Goal: Transaction & Acquisition: Purchase product/service

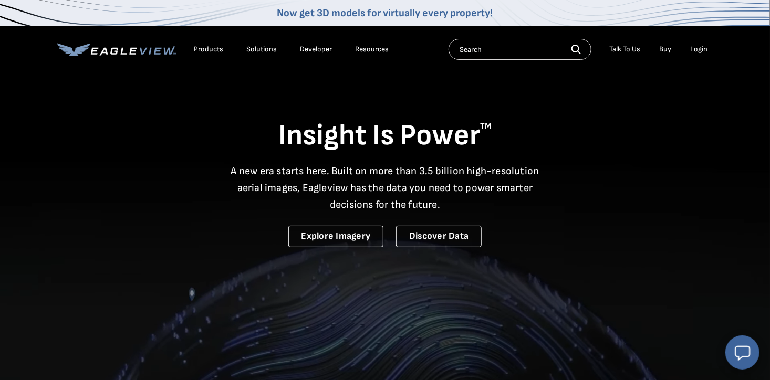
click at [703, 51] on div "Login" at bounding box center [698, 49] width 17 height 9
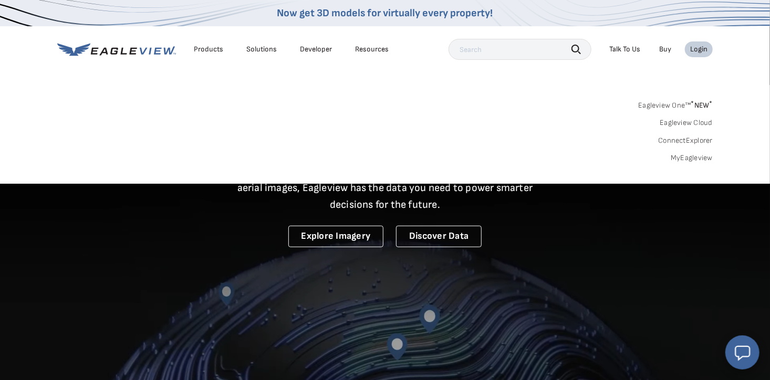
click at [694, 156] on link "MyEagleview" at bounding box center [692, 157] width 42 height 9
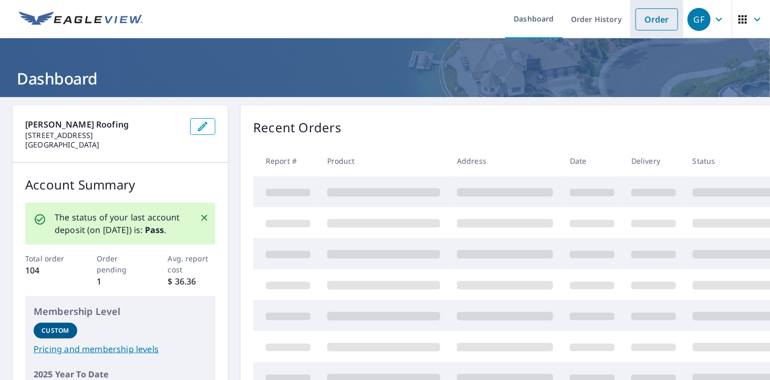
click at [662, 22] on link "Order" at bounding box center [657, 19] width 43 height 22
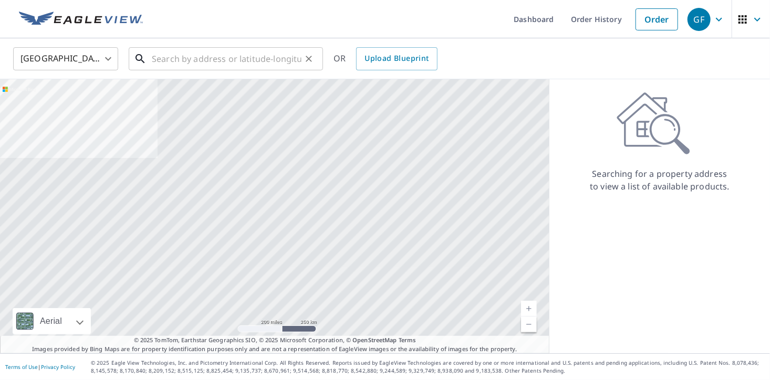
click at [198, 59] on input "text" at bounding box center [227, 58] width 150 height 29
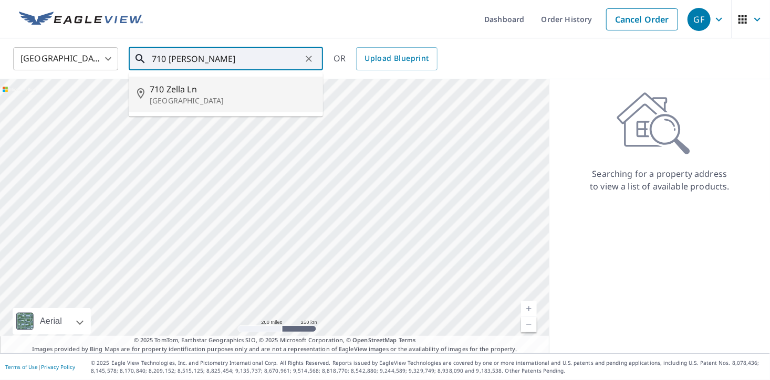
click at [186, 92] on span "710 Zella Ln" at bounding box center [232, 89] width 165 height 13
type input "[STREET_ADDRESS]"
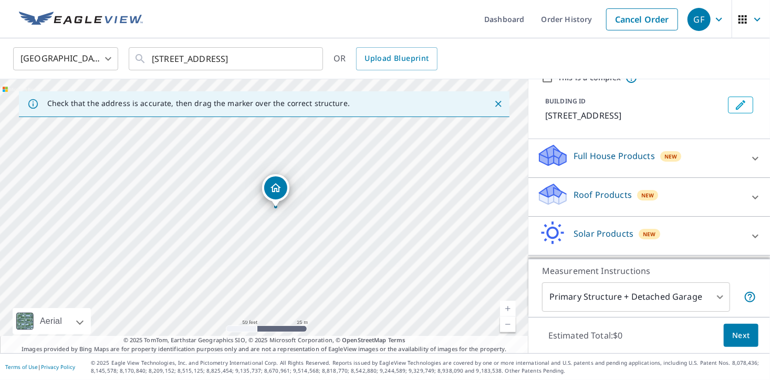
scroll to position [68, 0]
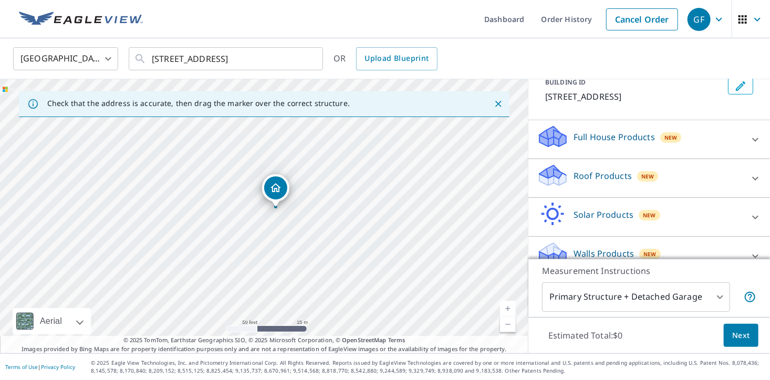
click at [758, 176] on icon at bounding box center [755, 178] width 6 height 4
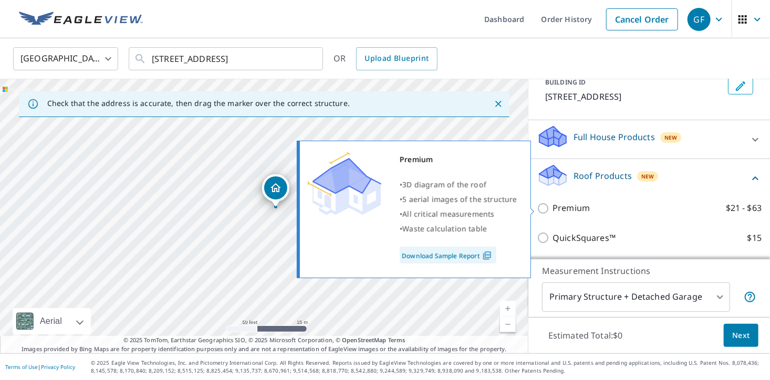
click at [545, 209] on input "Premium $21 - $63" at bounding box center [545, 208] width 16 height 13
checkbox input "true"
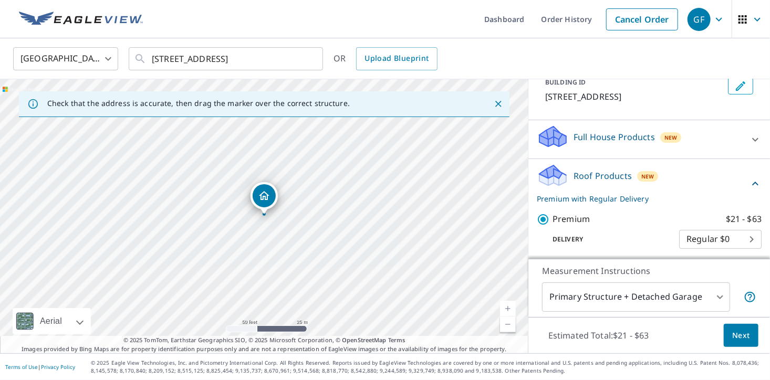
click at [736, 335] on span "Next" at bounding box center [741, 335] width 18 height 13
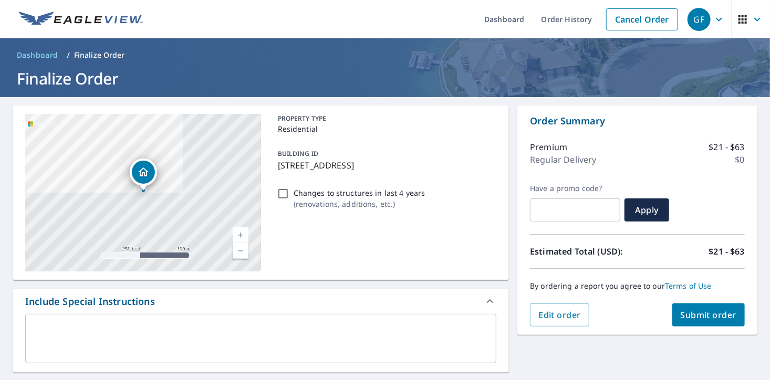
click at [705, 316] on span "Submit order" at bounding box center [709, 315] width 56 height 12
checkbox input "true"
